Goal: Information Seeking & Learning: Learn about a topic

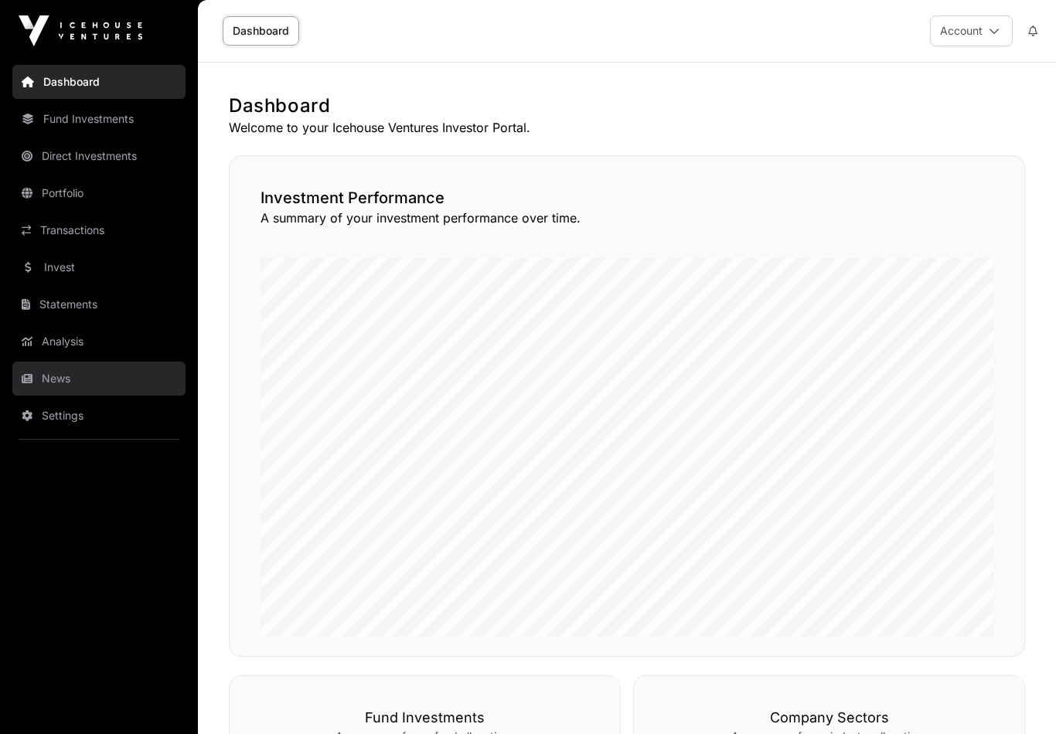
click at [40, 379] on link "News" at bounding box center [98, 379] width 173 height 34
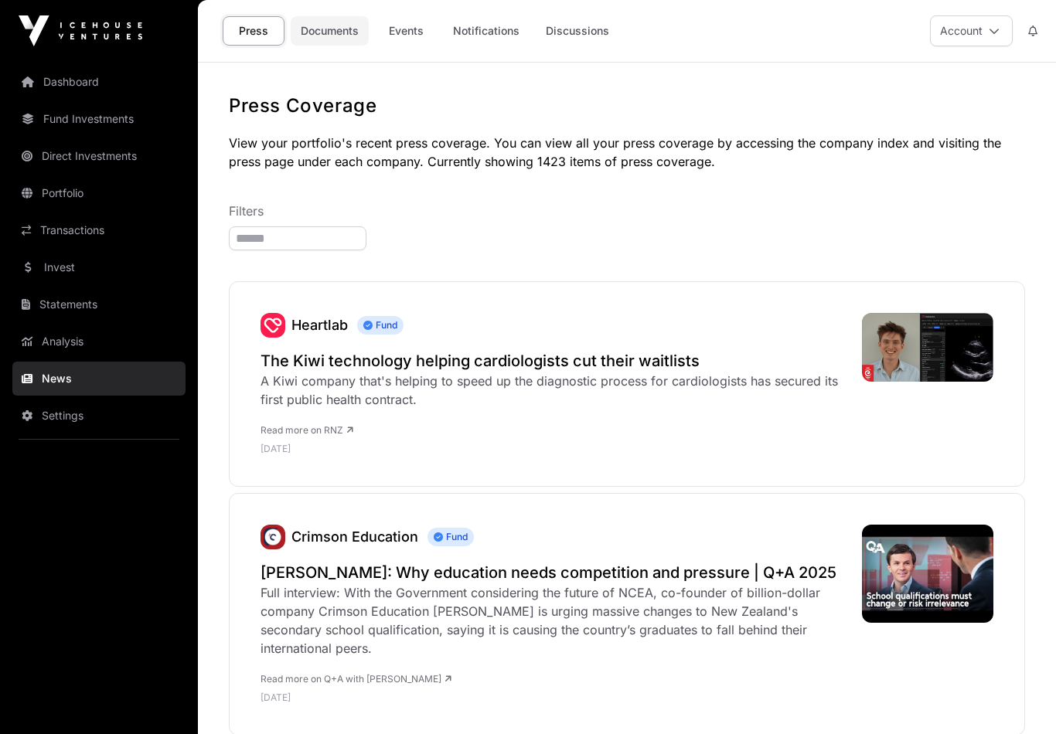
click at [326, 28] on link "Documents" at bounding box center [330, 30] width 78 height 29
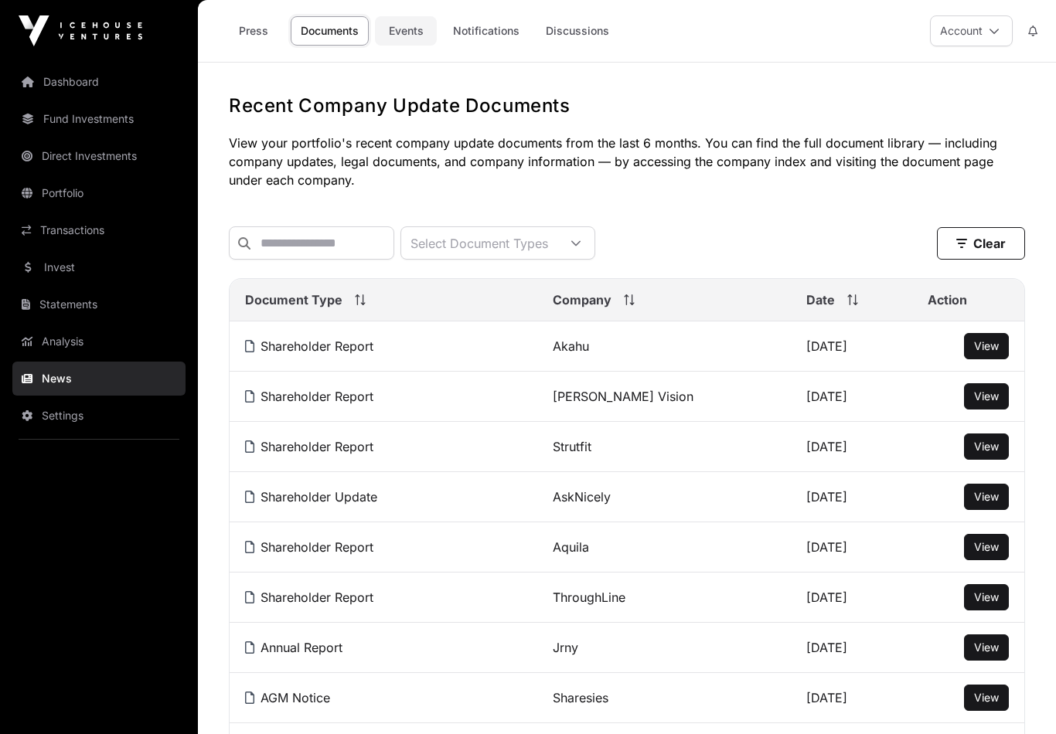
click at [412, 34] on link "Events" at bounding box center [406, 30] width 62 height 29
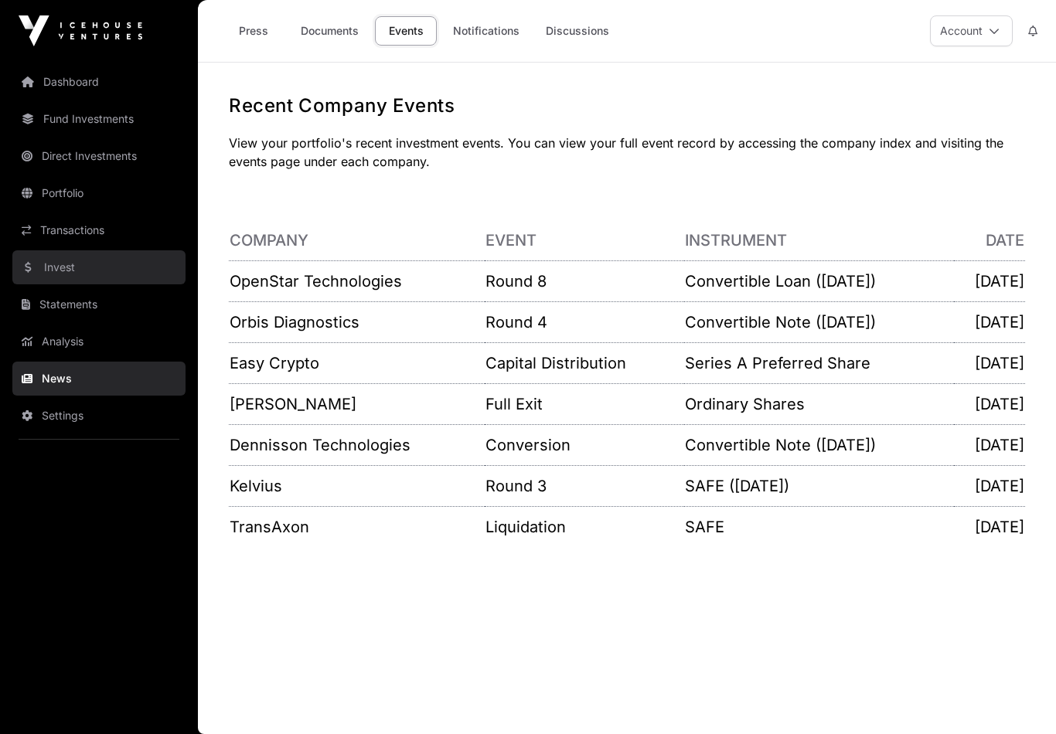
click at [46, 267] on link "Invest" at bounding box center [98, 267] width 173 height 34
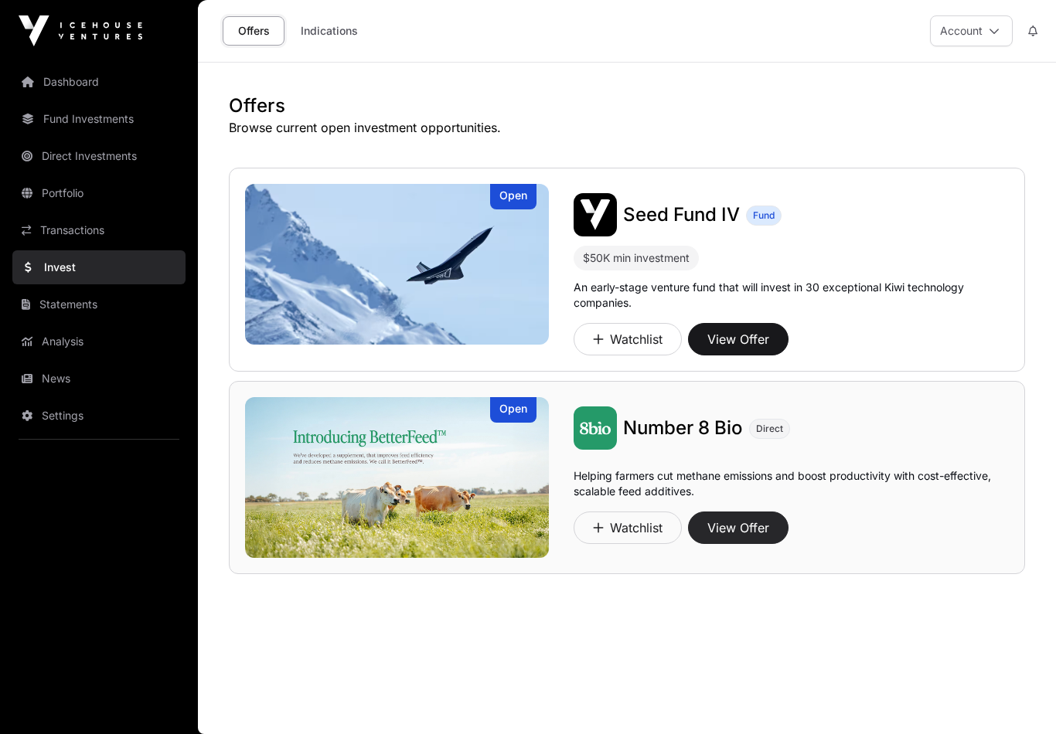
click at [761, 525] on button "View Offer" at bounding box center [738, 528] width 100 height 32
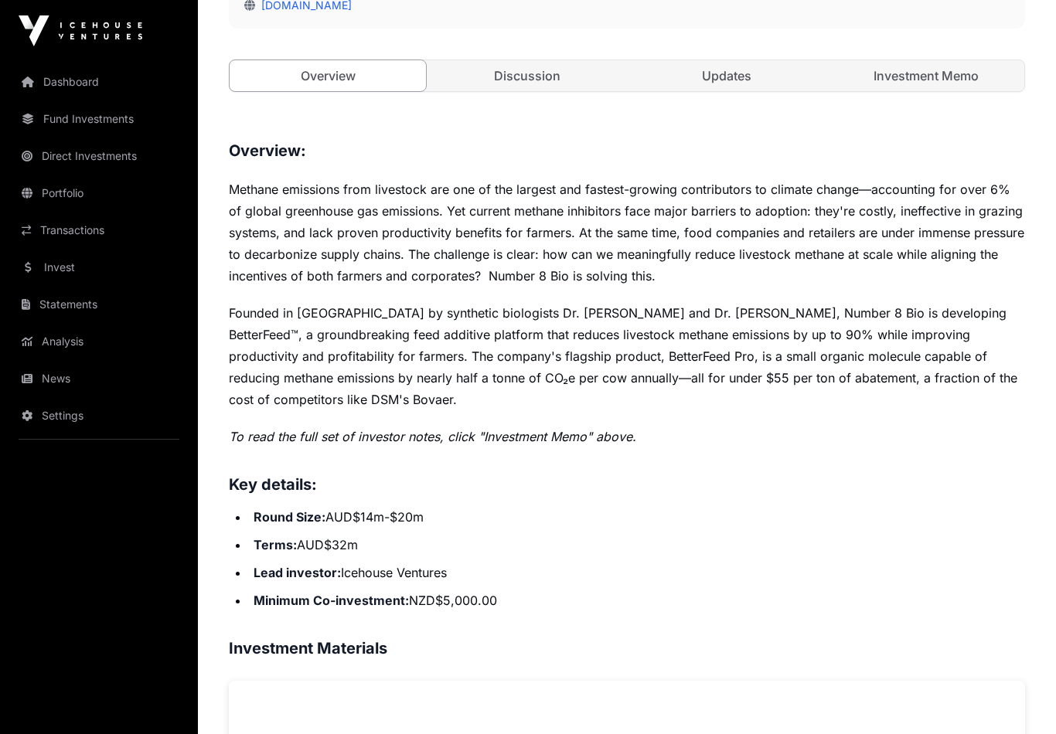
scroll to position [398, 0]
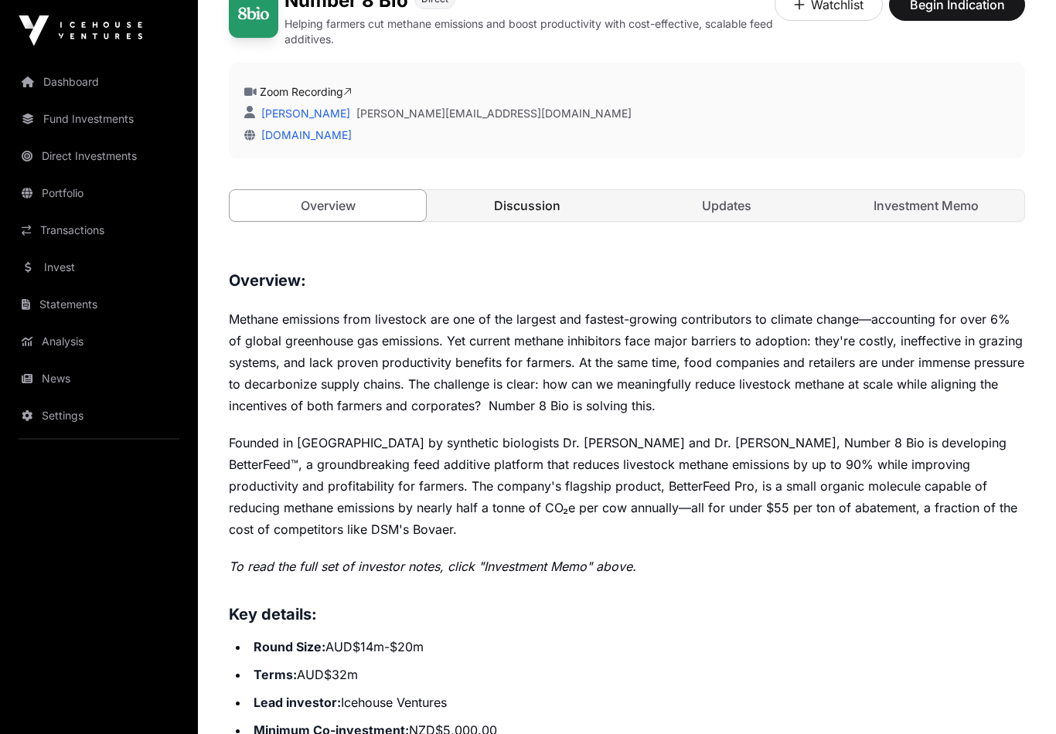
click at [522, 208] on link "Discussion" at bounding box center [527, 206] width 196 height 31
click at [528, 216] on link "Discussion" at bounding box center [527, 205] width 196 height 31
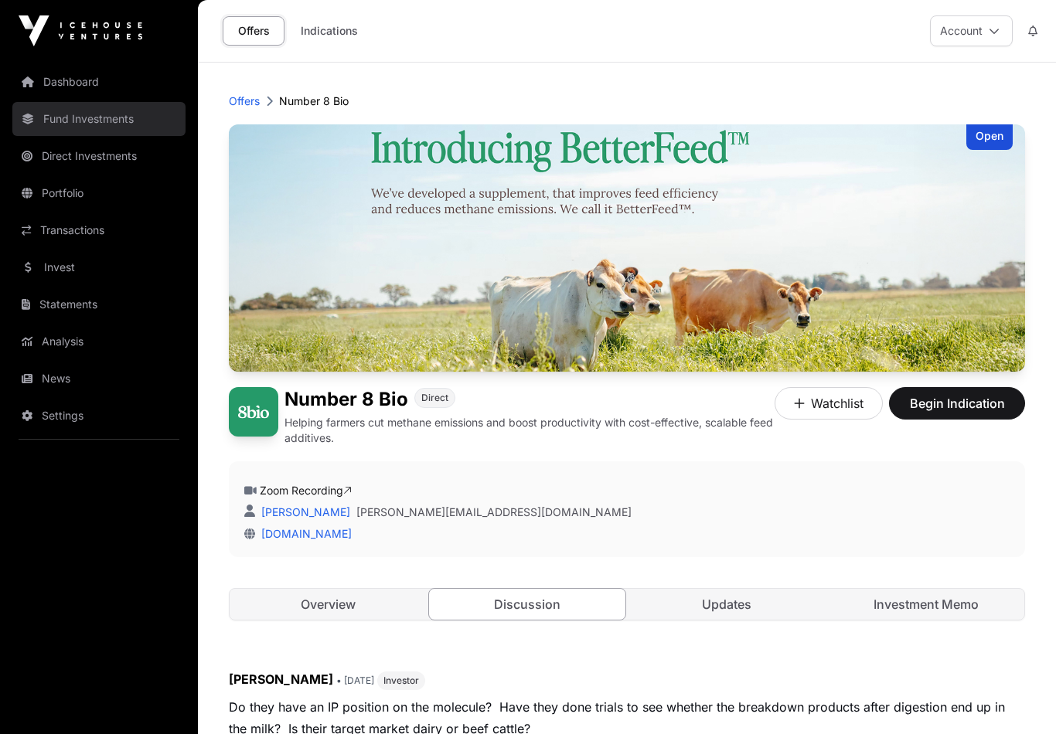
click at [81, 122] on link "Fund Investments" at bounding box center [98, 119] width 173 height 34
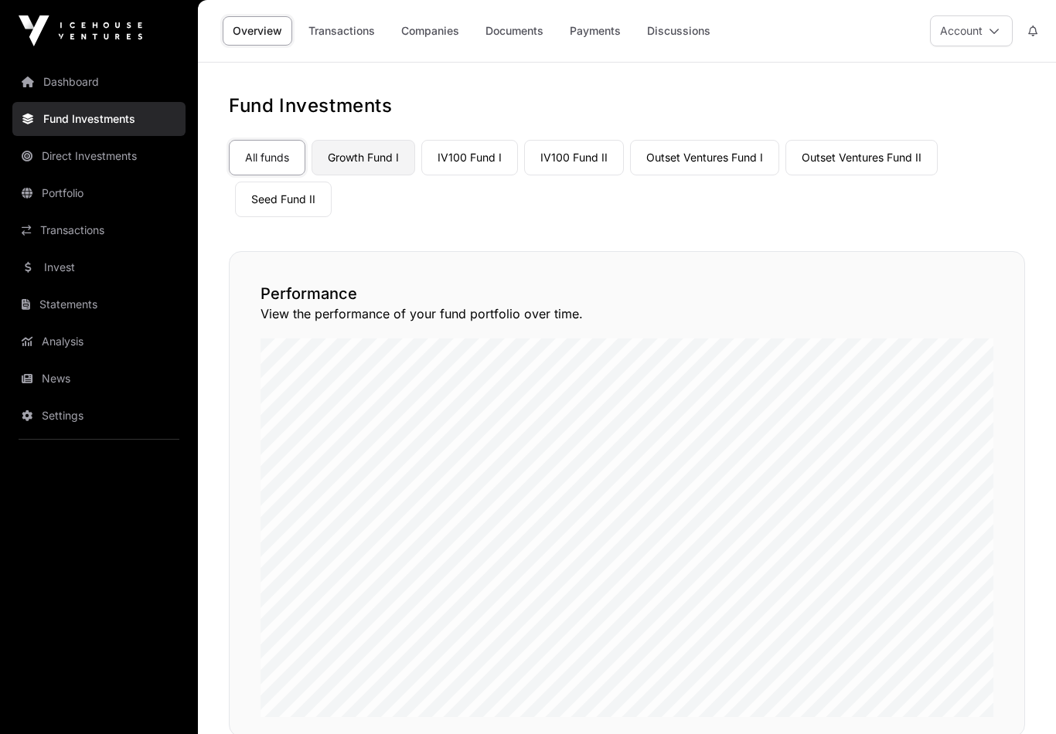
click at [382, 158] on link "Growth Fund I" at bounding box center [363, 158] width 104 height 36
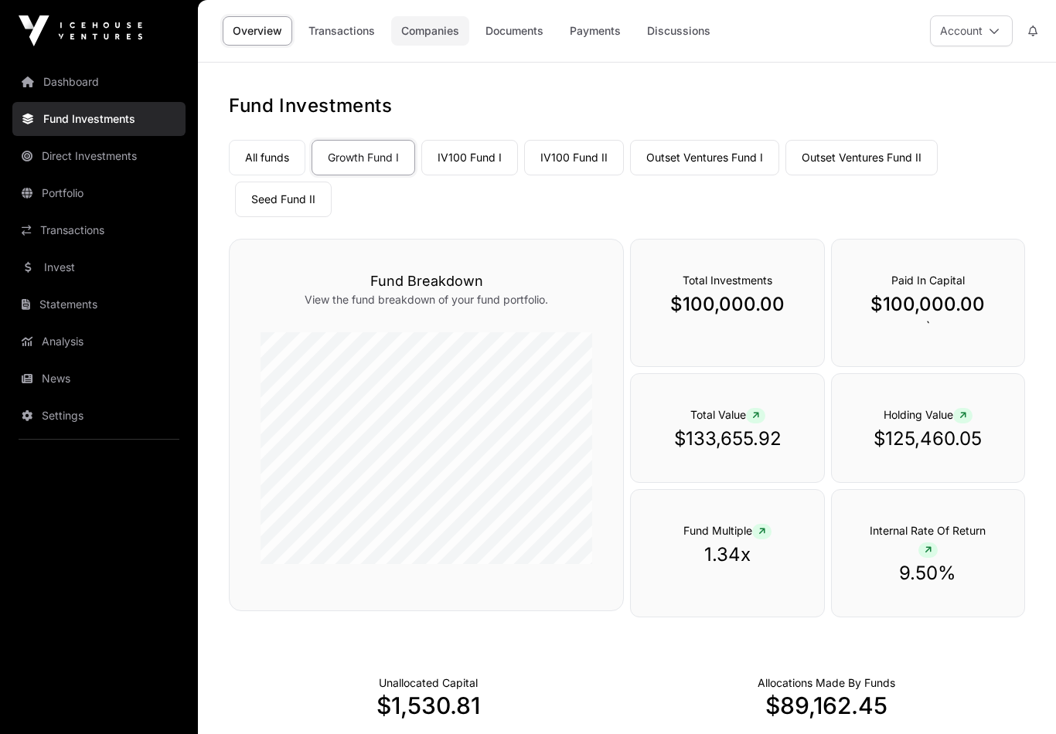
click at [436, 30] on link "Companies" at bounding box center [430, 30] width 78 height 29
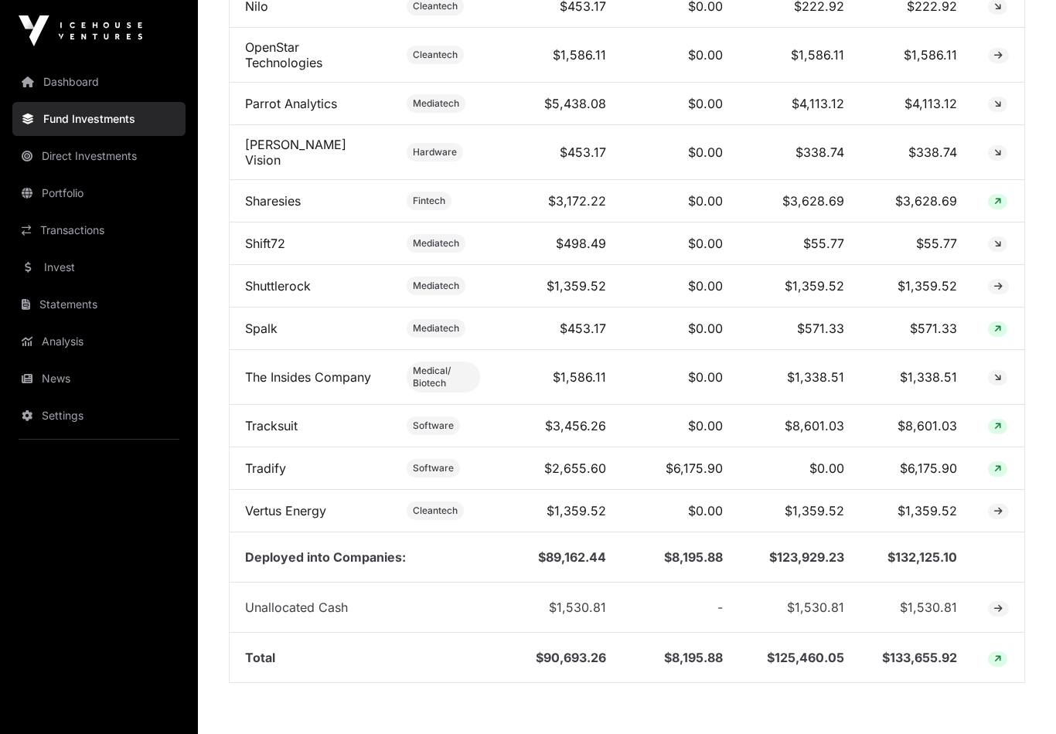
scroll to position [1680, 0]
click at [285, 504] on link "Vertus Energy" at bounding box center [285, 511] width 81 height 15
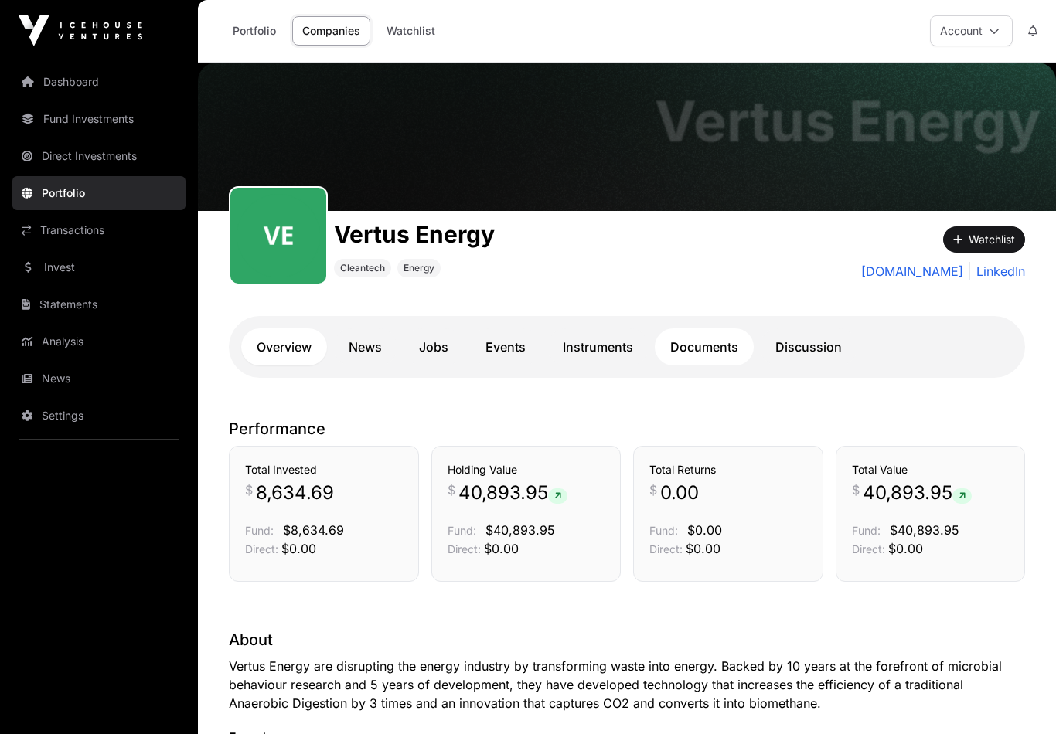
click at [708, 344] on link "Documents" at bounding box center [704, 346] width 99 height 37
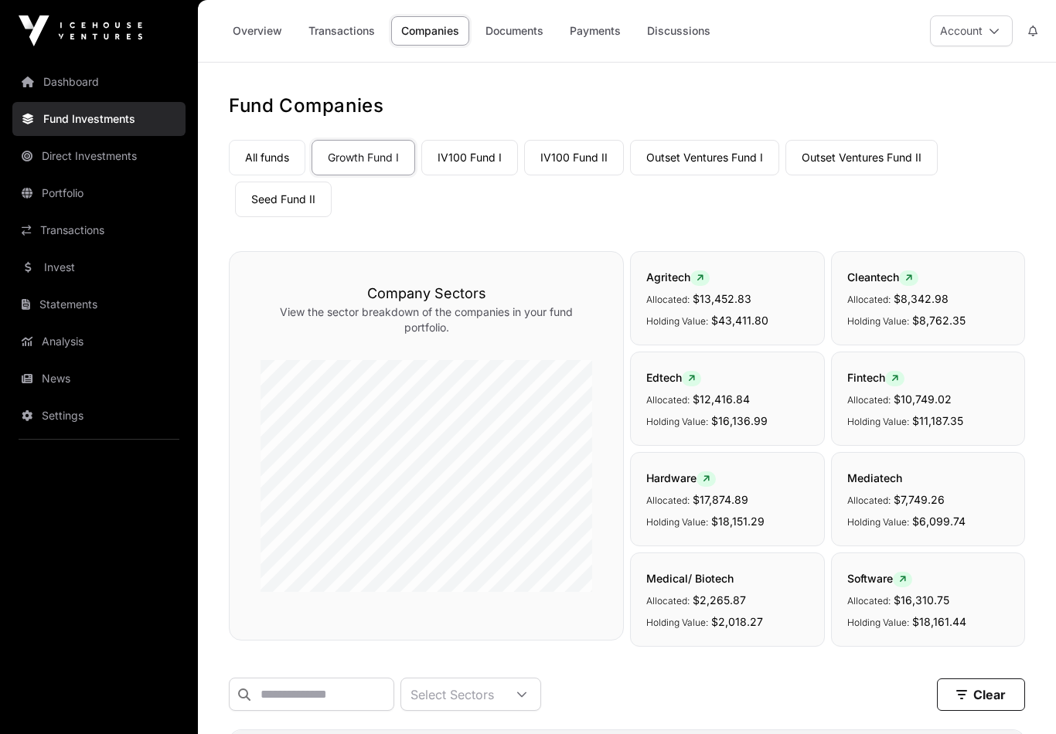
scroll to position [1681, 0]
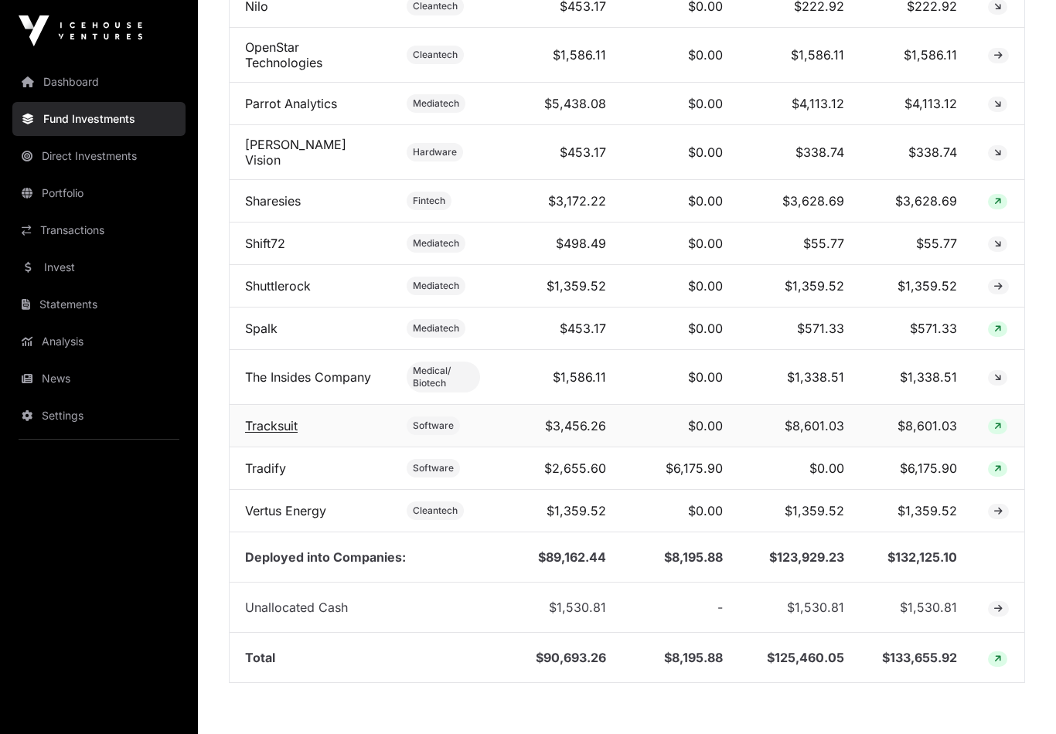
click at [263, 418] on link "Tracksuit" at bounding box center [271, 425] width 53 height 15
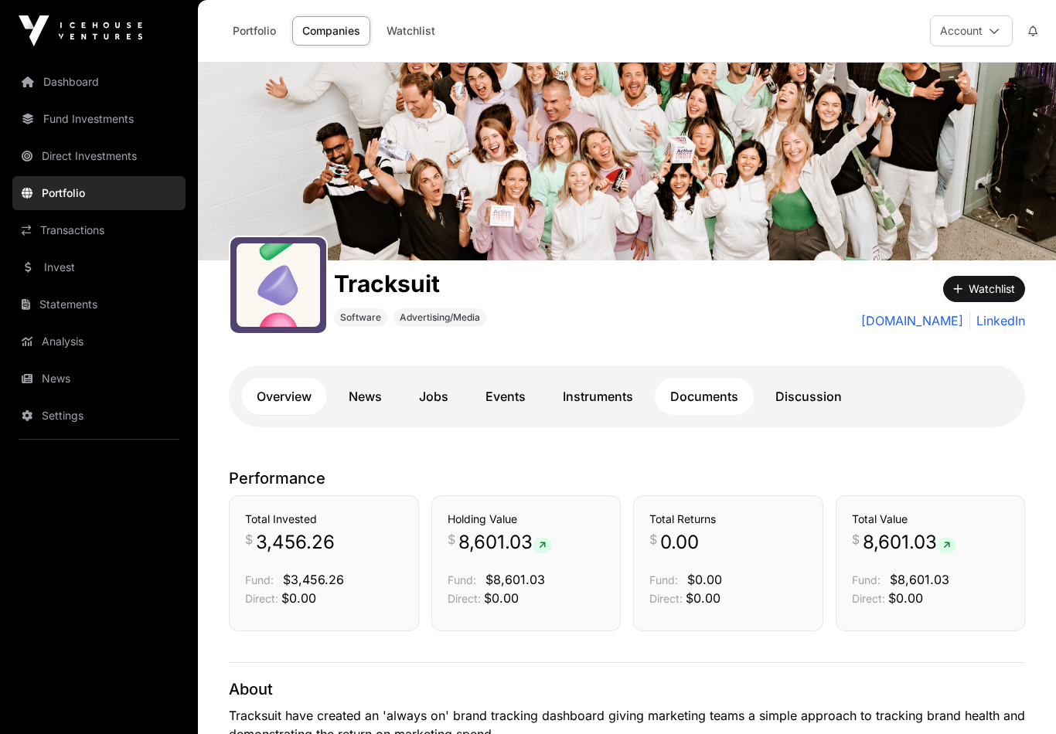
click at [698, 379] on link "Documents" at bounding box center [704, 396] width 99 height 37
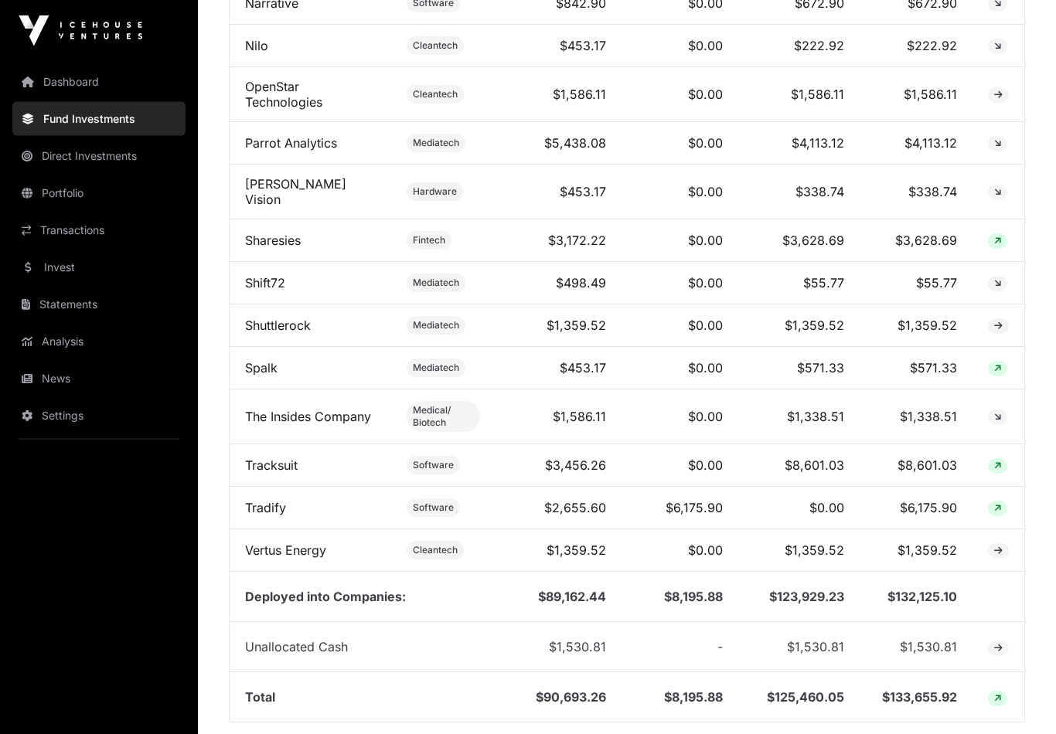
scroll to position [1639, 0]
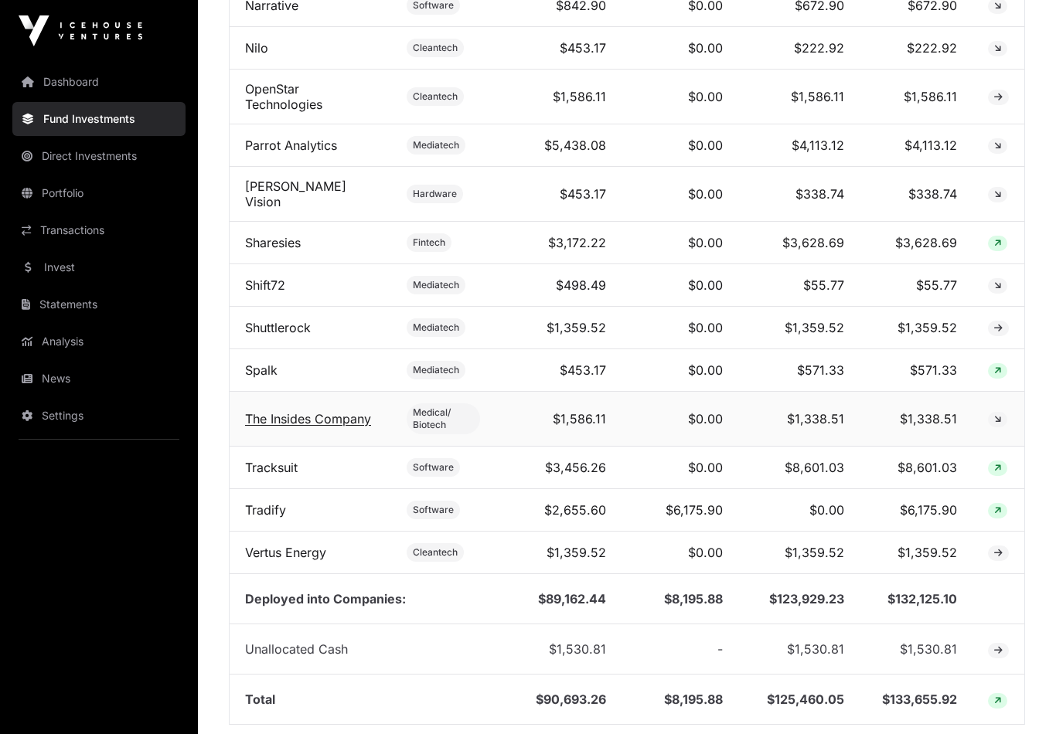
click at [284, 411] on link "The Insides Company" at bounding box center [308, 418] width 126 height 15
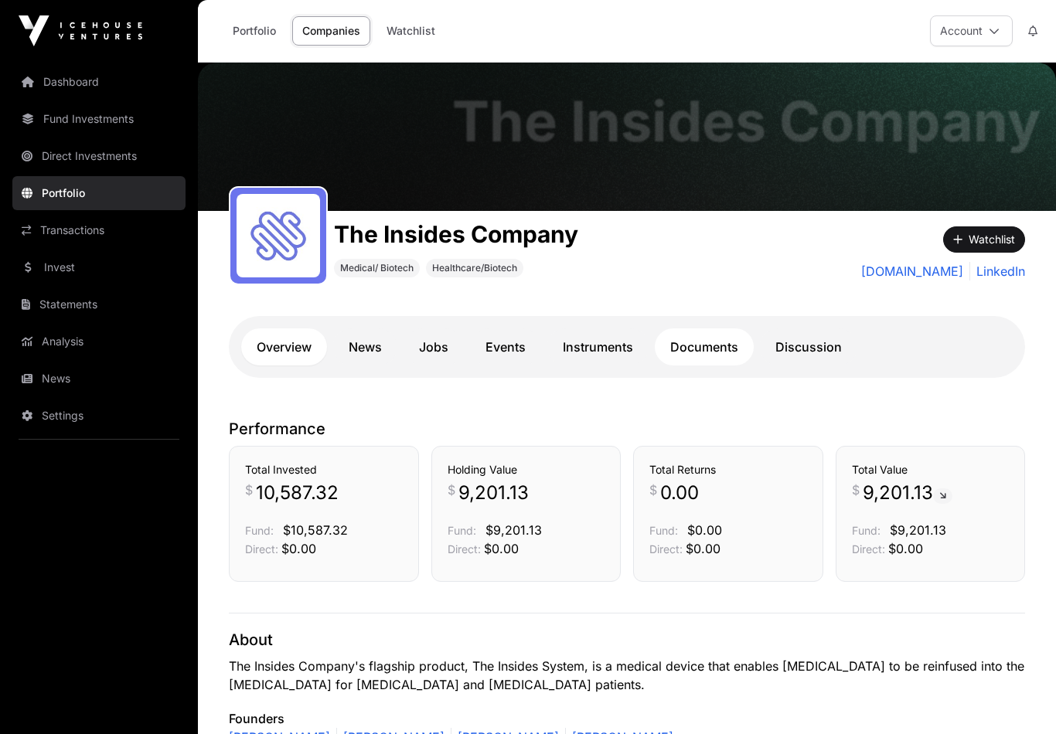
click at [699, 350] on link "Documents" at bounding box center [704, 346] width 99 height 37
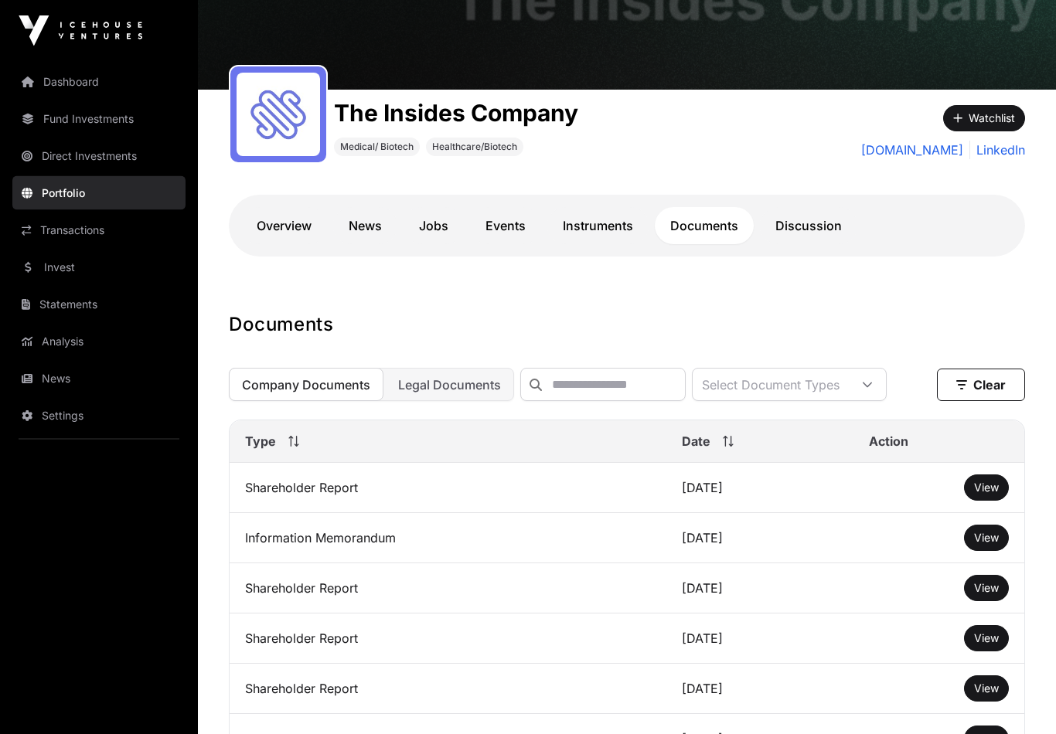
scroll to position [121, 0]
click at [977, 489] on span "View" at bounding box center [986, 487] width 25 height 13
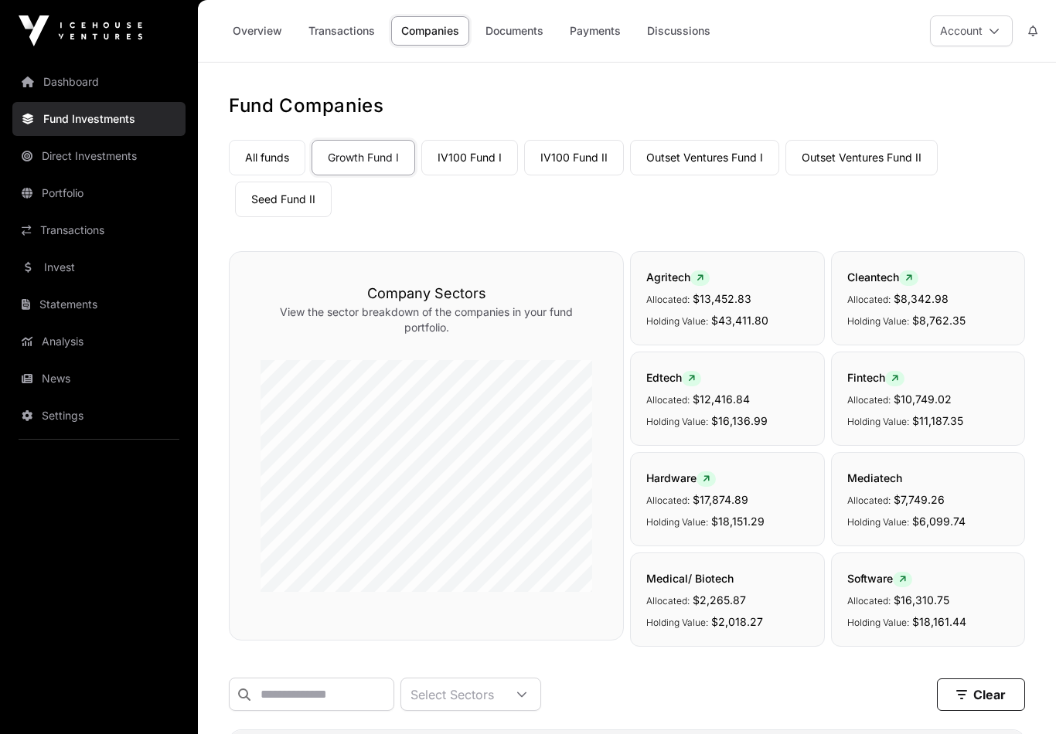
scroll to position [1639, 0]
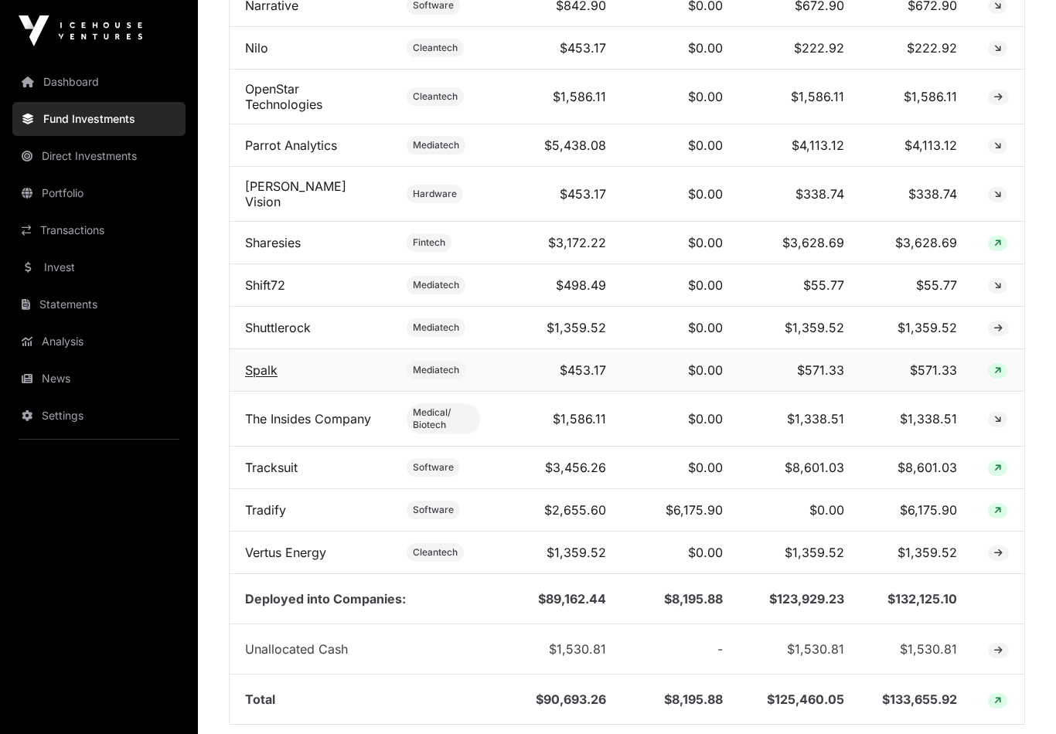
click at [260, 362] on link "Spalk" at bounding box center [261, 369] width 32 height 15
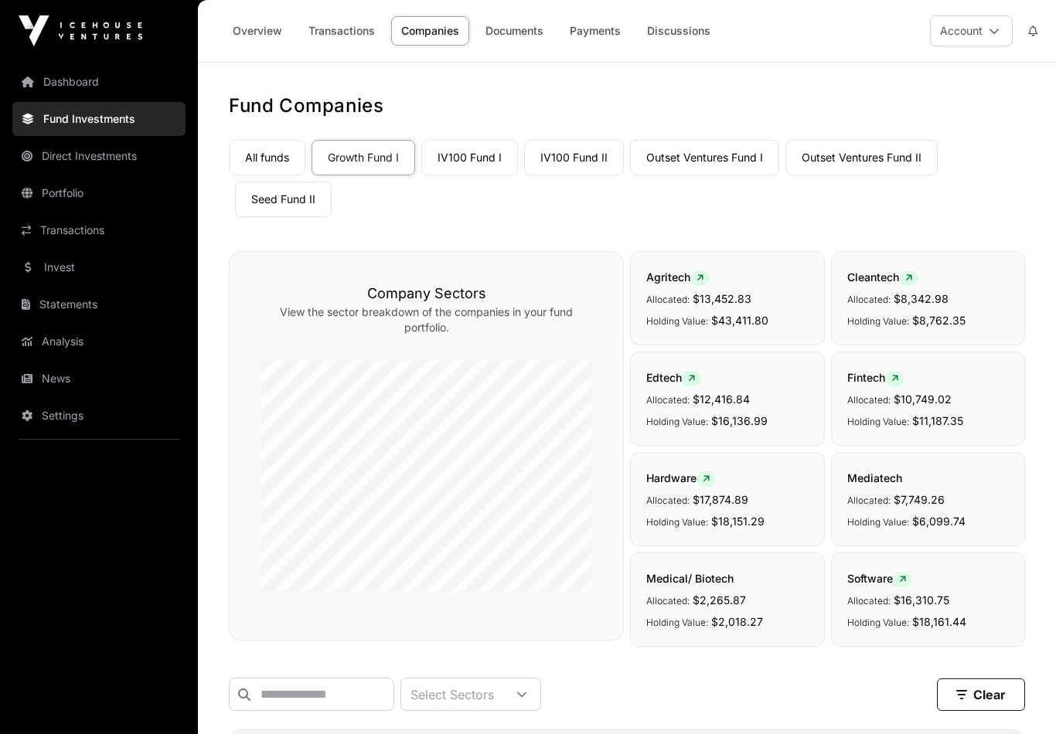
scroll to position [1639, 0]
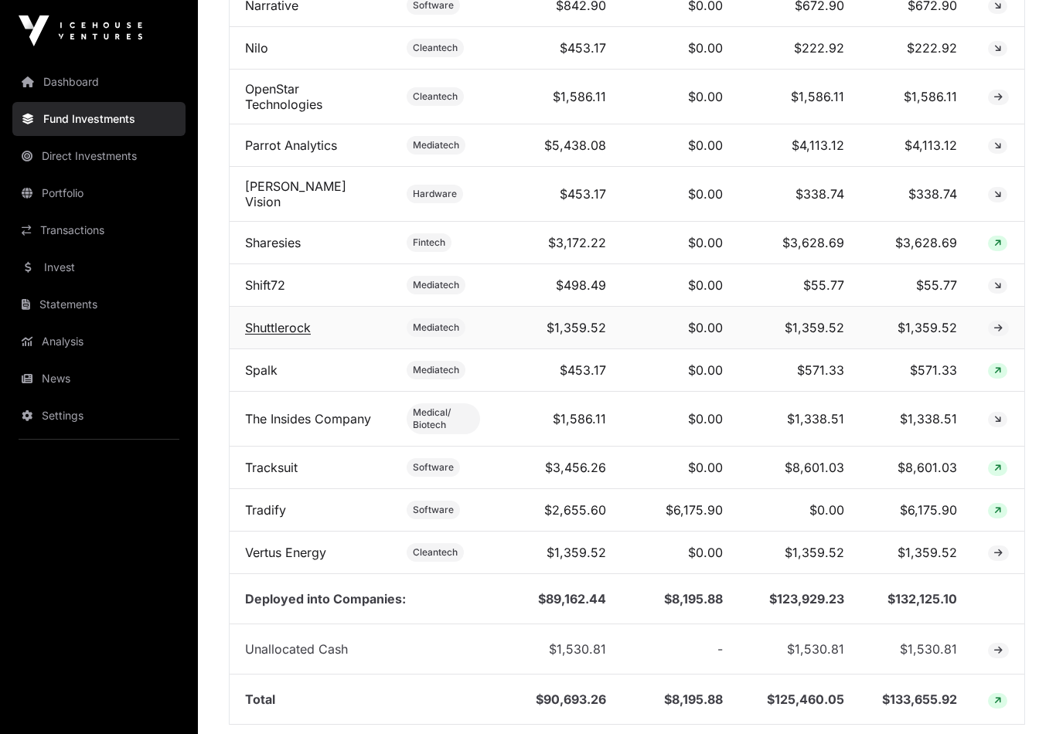
click at [287, 320] on link "Shuttlerock" at bounding box center [278, 327] width 66 height 15
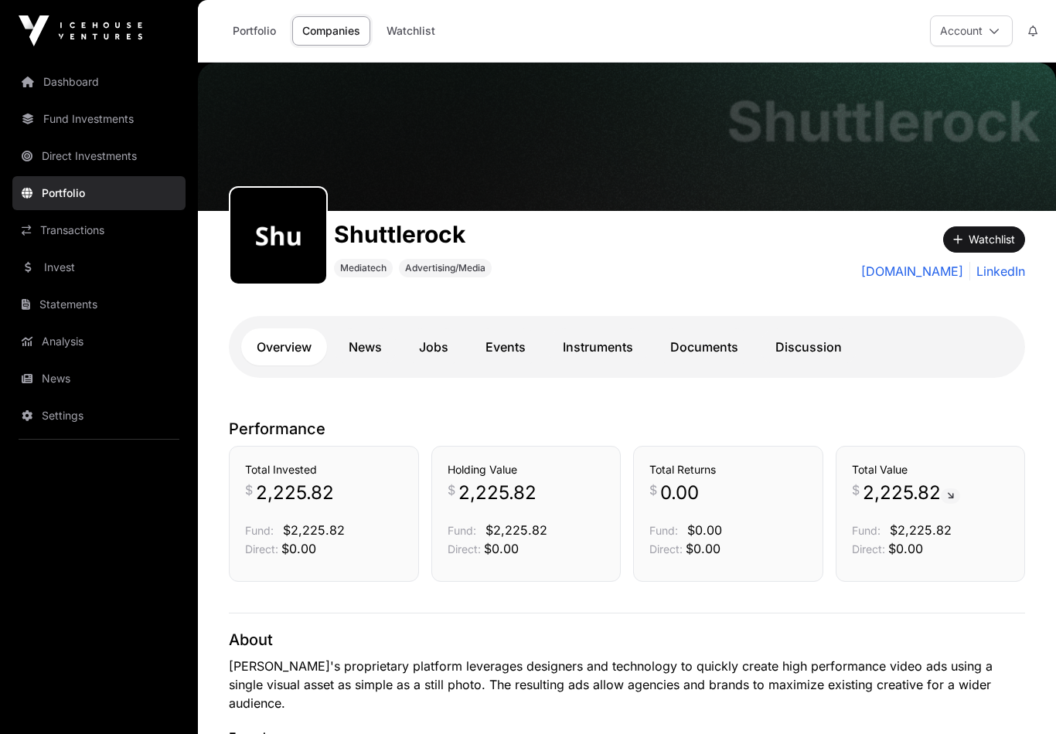
click at [668, 375] on div "Overview News Jobs Events Instruments Documents Discussion" at bounding box center [627, 347] width 796 height 62
click at [699, 347] on link "Documents" at bounding box center [704, 346] width 99 height 37
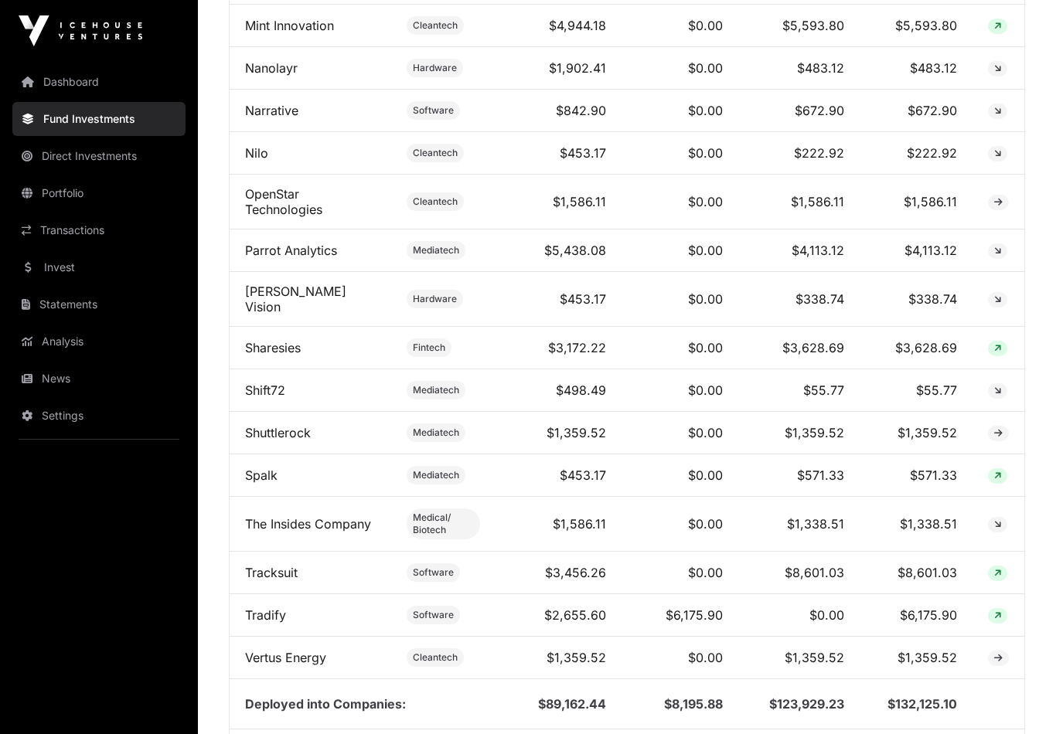
scroll to position [1533, 0]
click at [274, 341] on link "Sharesies" at bounding box center [273, 348] width 56 height 15
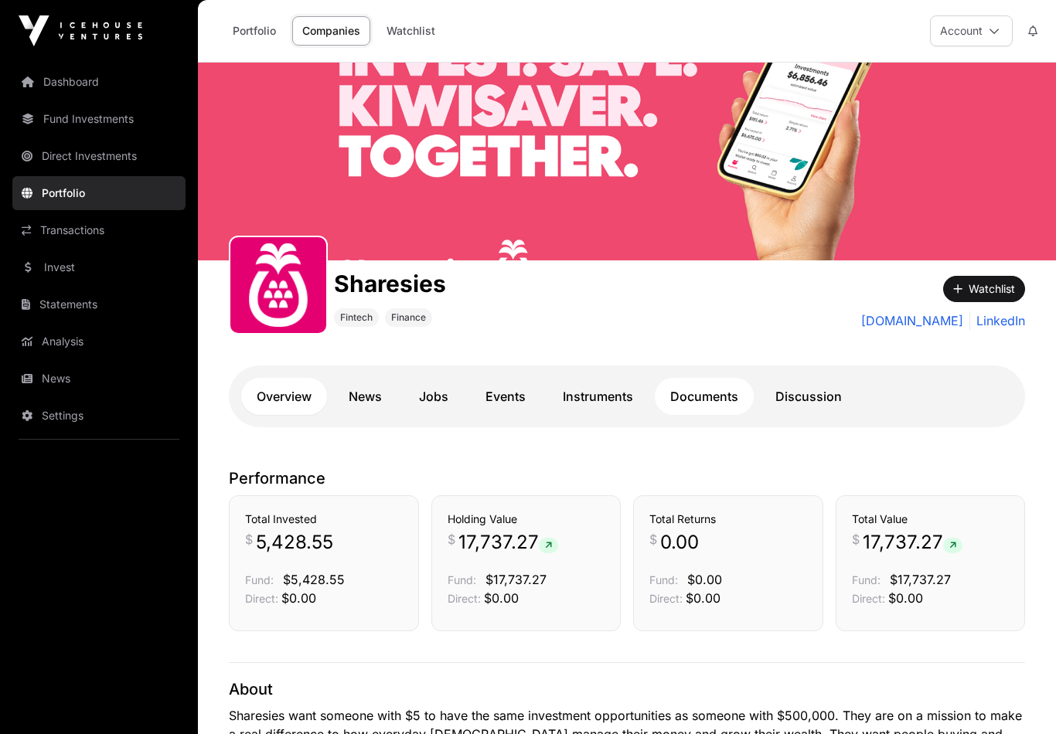
click at [708, 319] on div "Sharesies Fintech Finance" at bounding box center [527, 297] width 597 height 74
click at [702, 396] on link "Documents" at bounding box center [704, 396] width 99 height 37
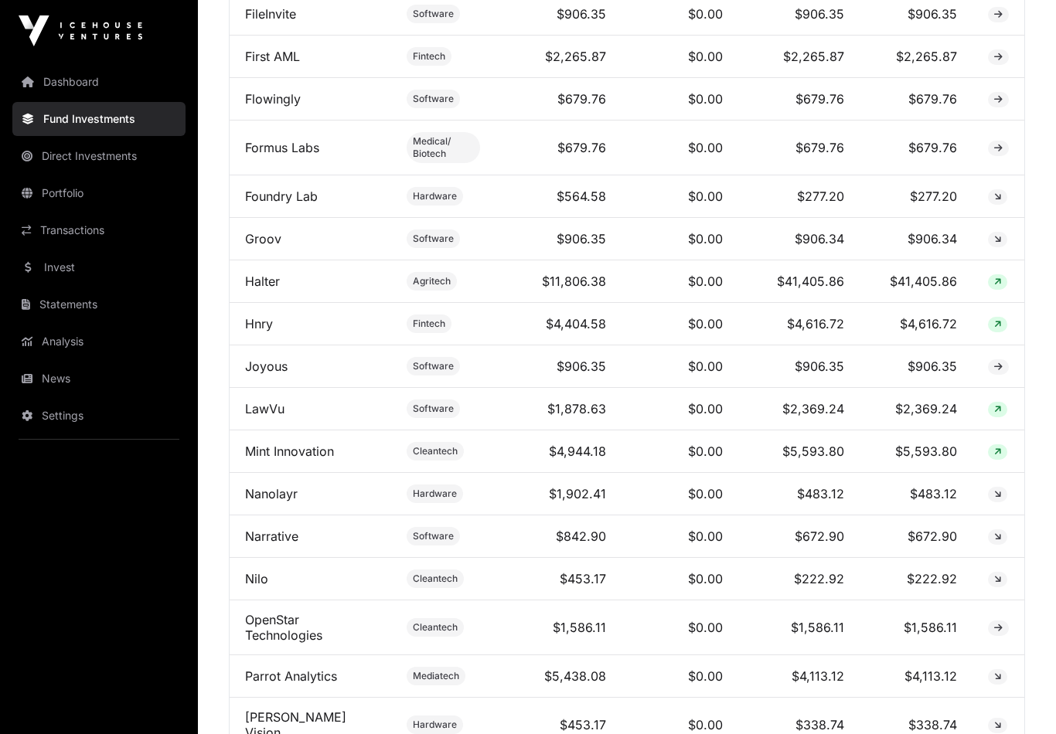
scroll to position [1107, 0]
click at [259, 317] on link "Hnry" at bounding box center [259, 324] width 28 height 15
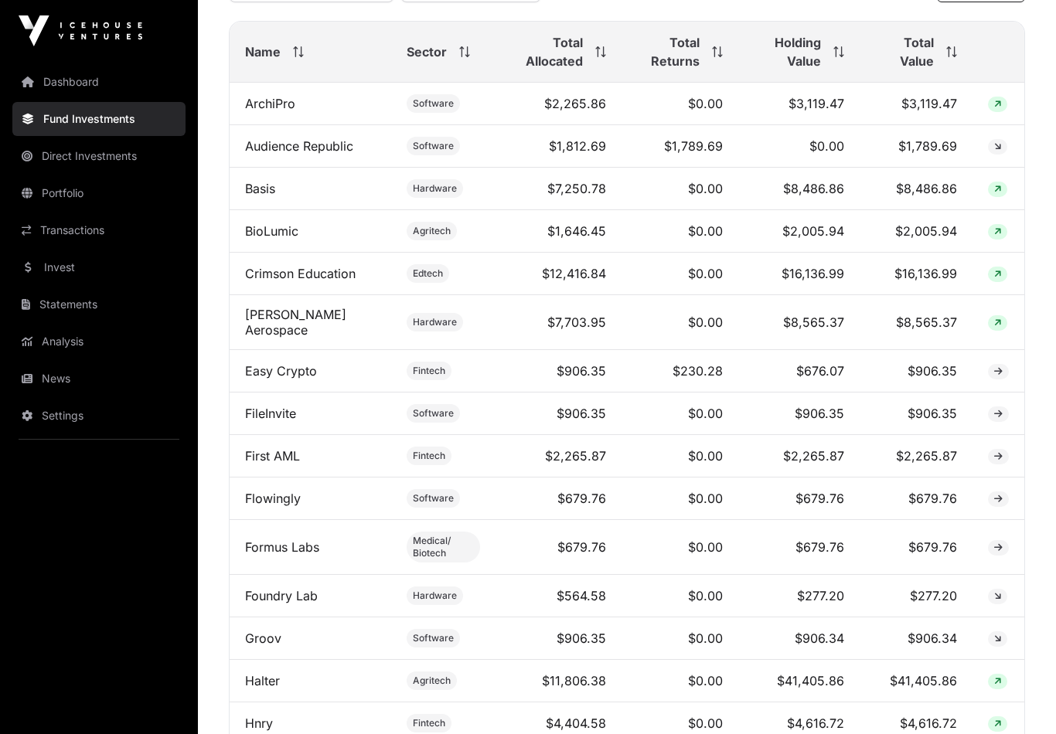
scroll to position [706, 0]
